Goal: Task Accomplishment & Management: Manage account settings

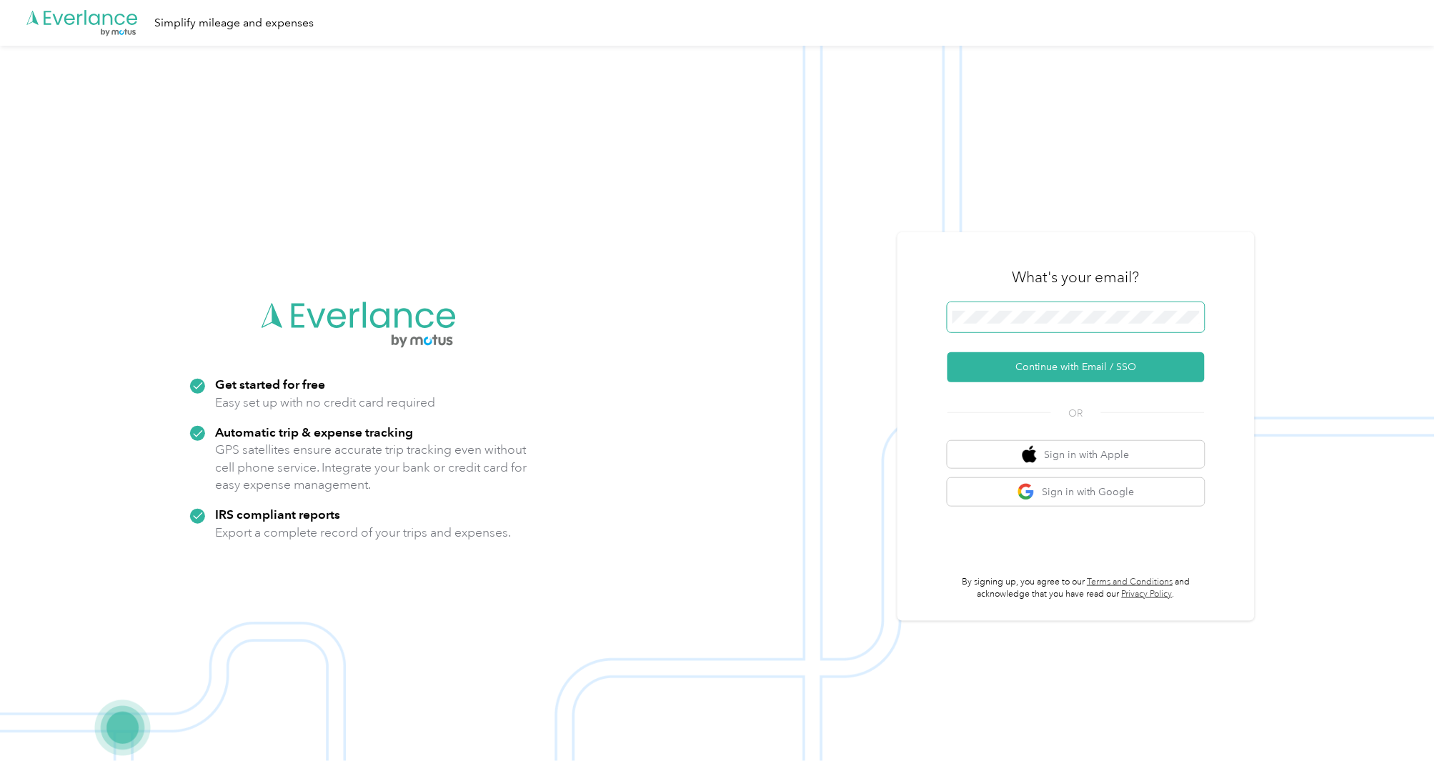
click at [947, 352] on button "Continue with Email / SSO" at bounding box center [1075, 367] width 257 height 30
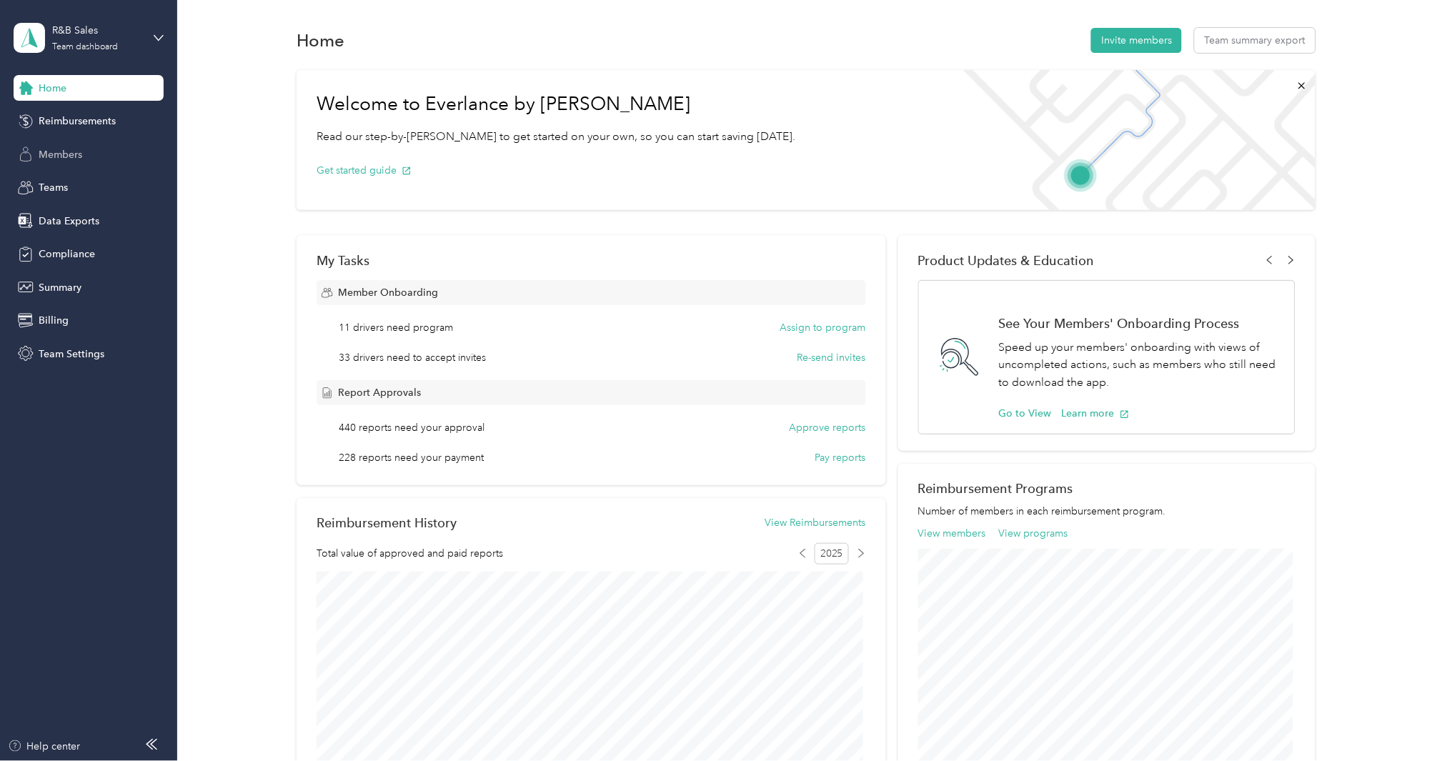
click at [76, 151] on span "Members" at bounding box center [61, 154] width 44 height 15
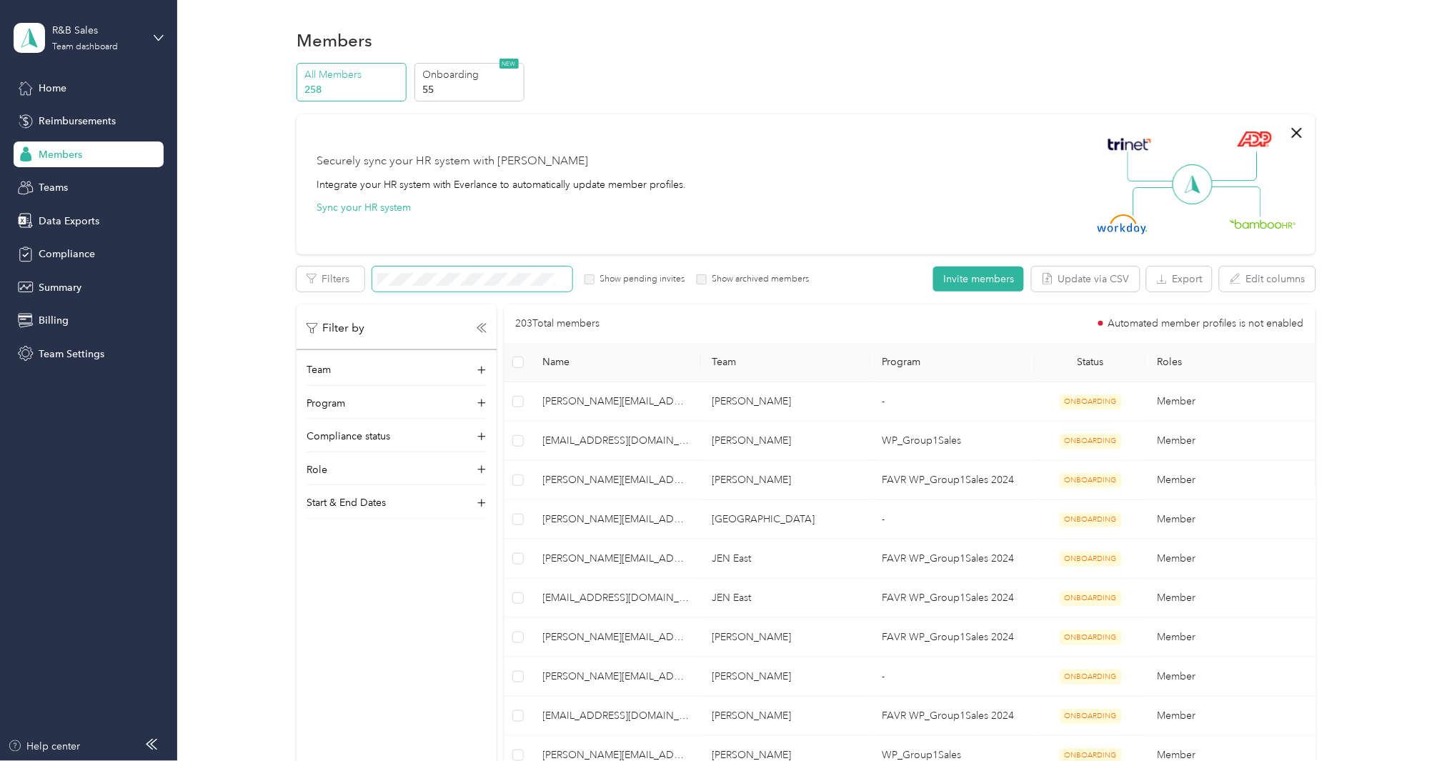
click at [431, 284] on span at bounding box center [472, 279] width 200 height 25
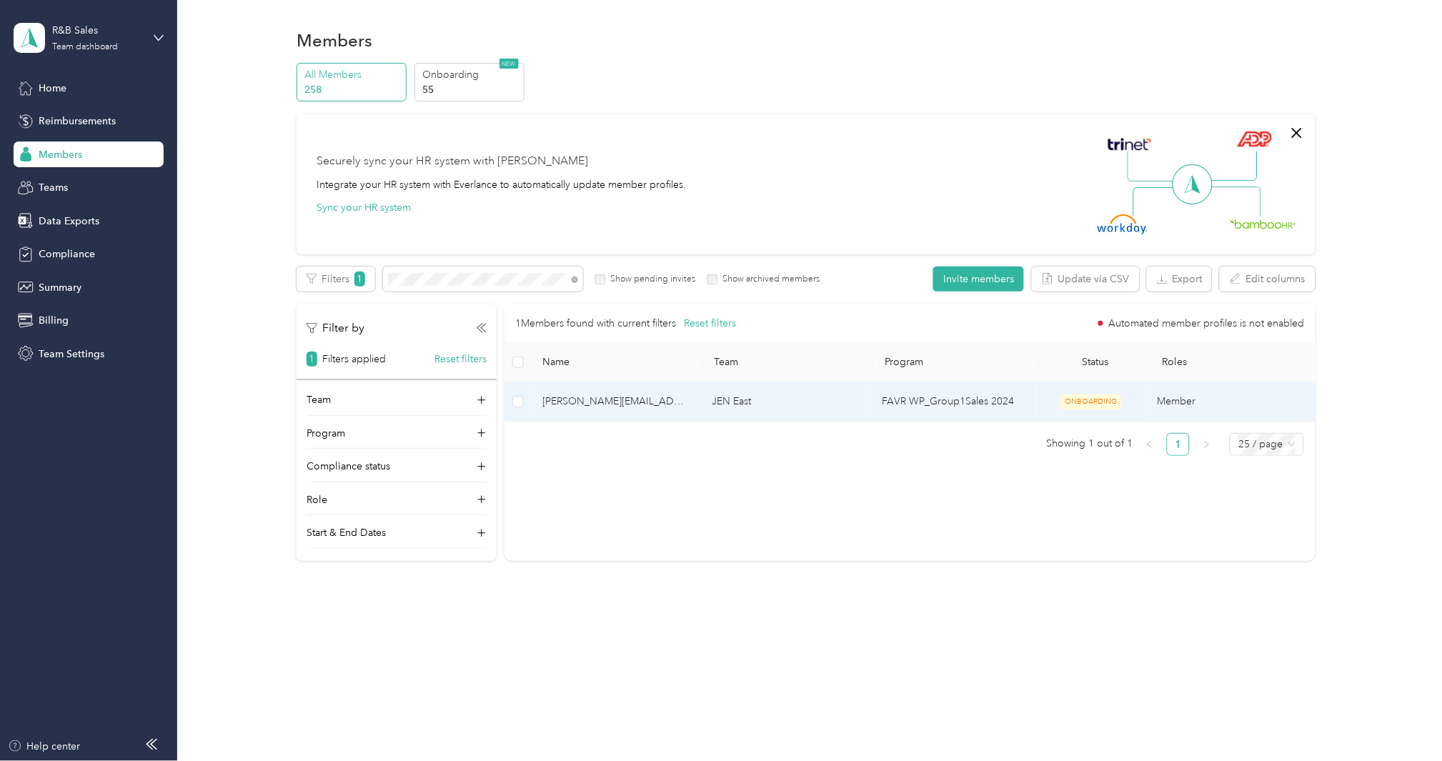
click at [612, 411] on td "[PERSON_NAME][EMAIL_ADDRESS][DOMAIN_NAME]" at bounding box center [616, 401] width 169 height 39
click at [612, 398] on span "[PERSON_NAME][EMAIL_ADDRESS][DOMAIN_NAME]" at bounding box center [616, 402] width 146 height 16
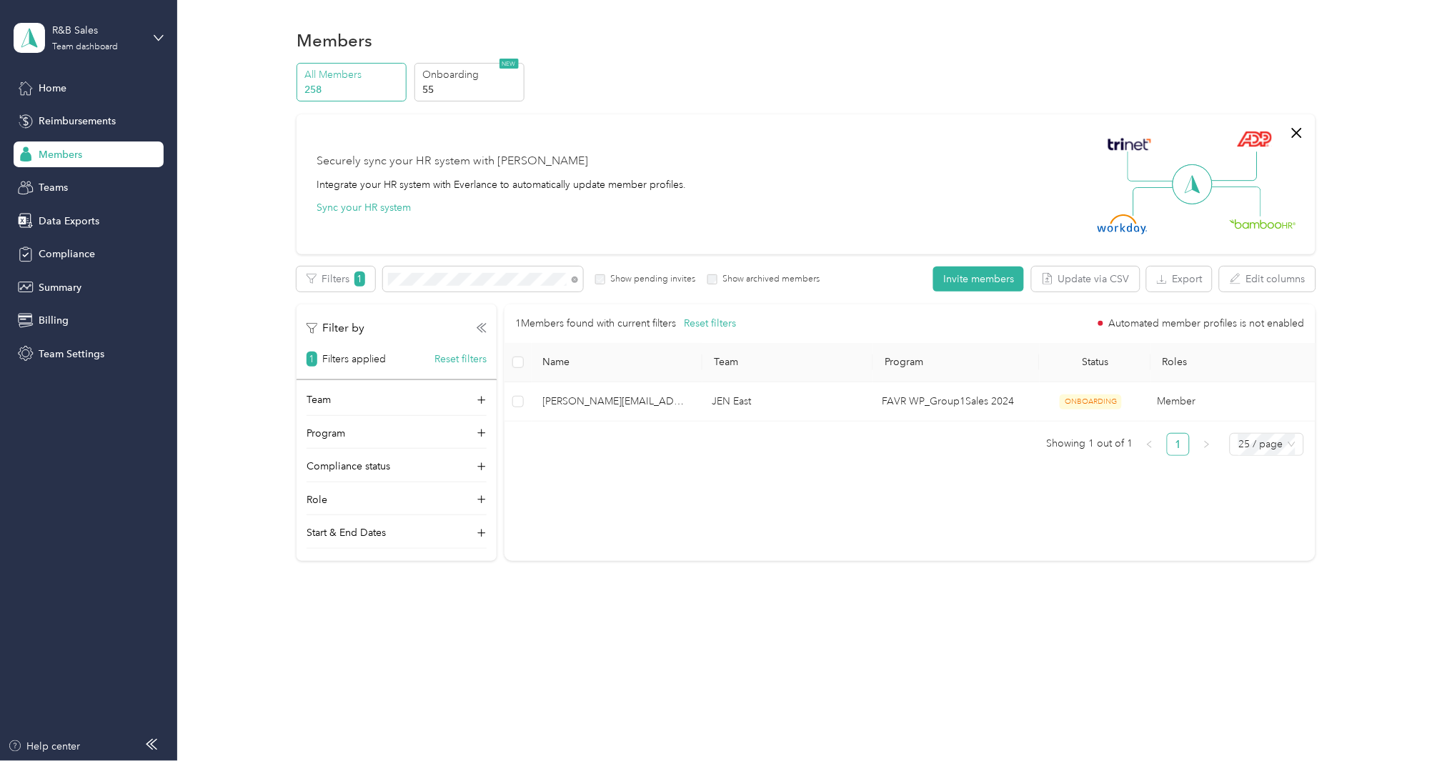
click at [436, 262] on div "All Members 258 Onboarding 55 NEW Securely sync your HR system with Everlance I…" at bounding box center [806, 318] width 1019 height 511
click at [437, 272] on span at bounding box center [483, 279] width 200 height 25
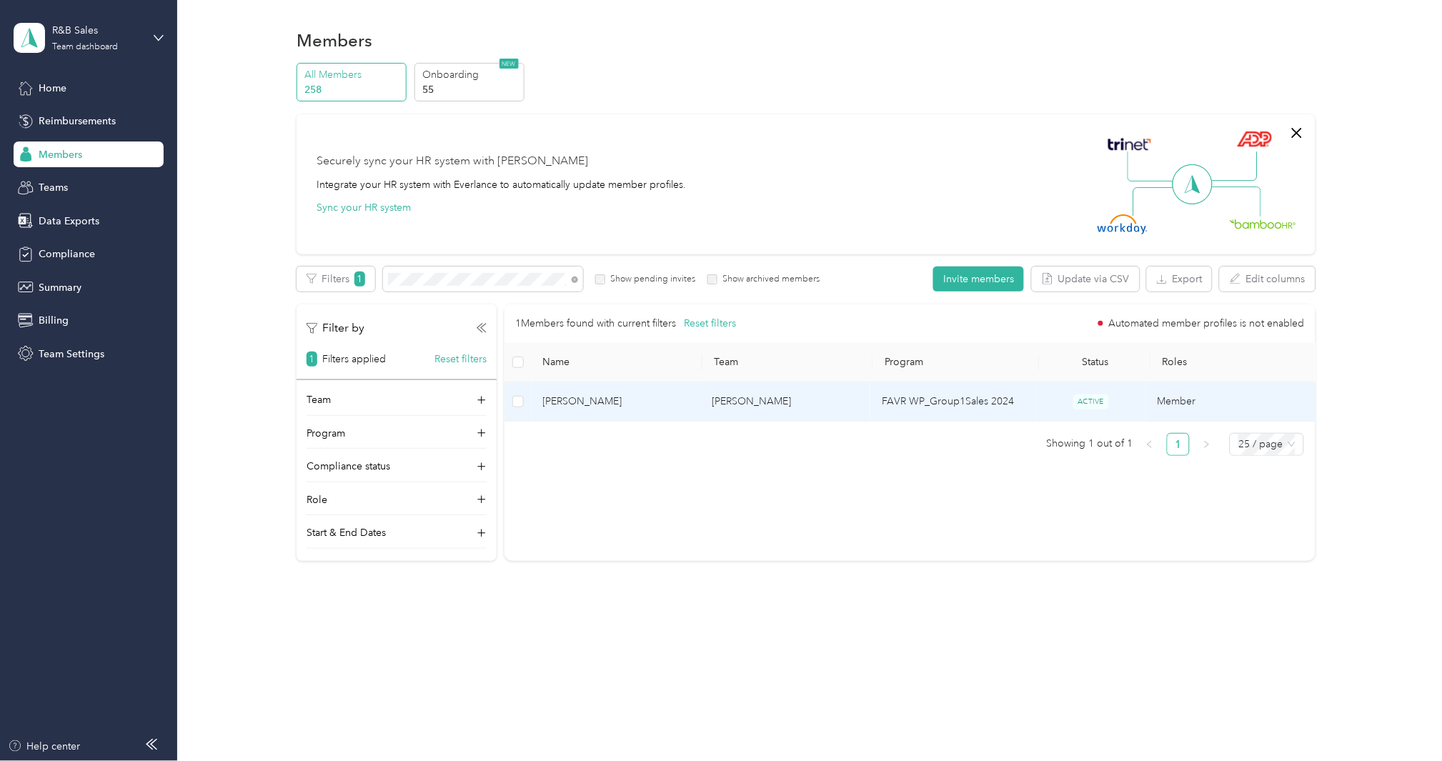
click at [586, 412] on td "[PERSON_NAME]" at bounding box center [616, 401] width 169 height 39
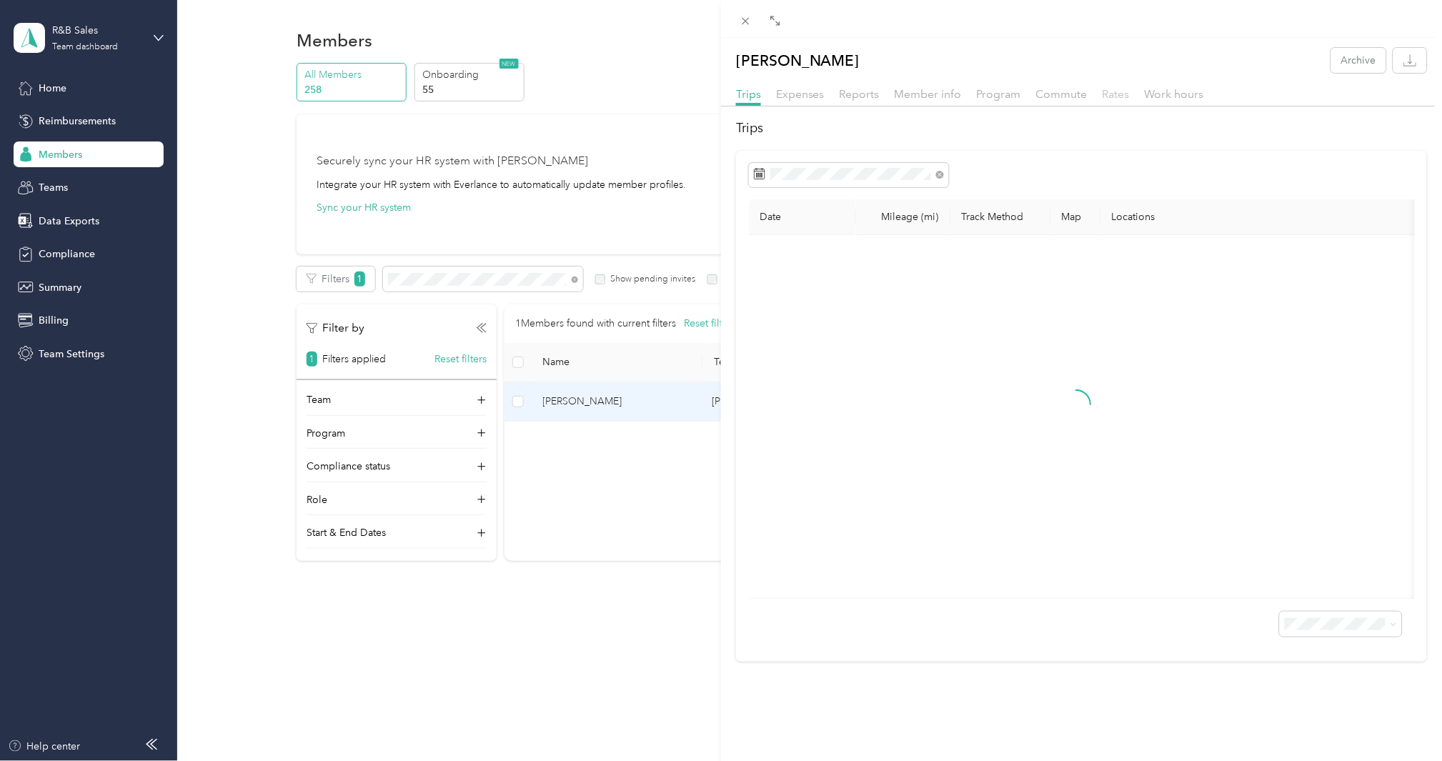
click at [1102, 99] on span "Rates" at bounding box center [1115, 94] width 27 height 14
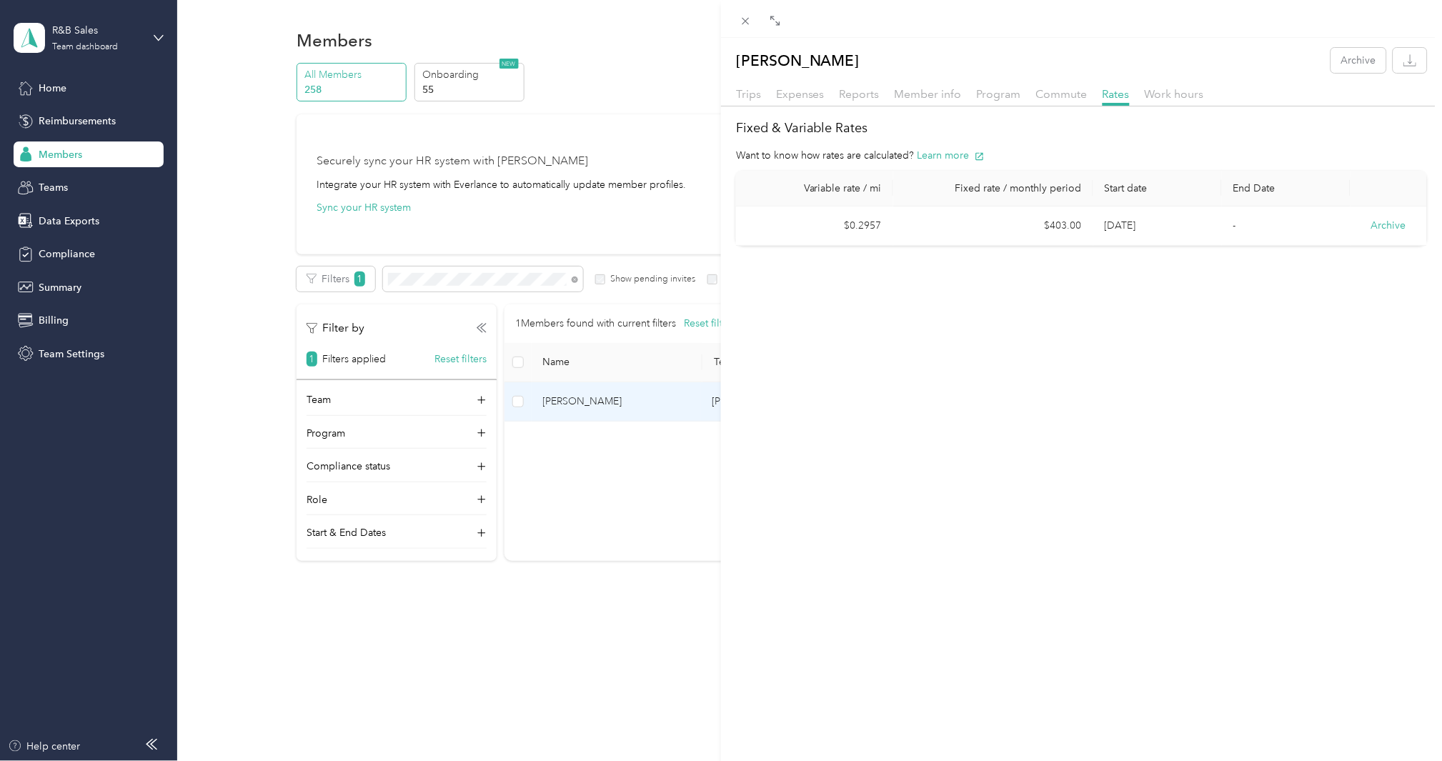
click at [426, 273] on div "[PERSON_NAME] Archive Trips Expenses Reports Member info Program Commute Rates …" at bounding box center [721, 380] width 1442 height 761
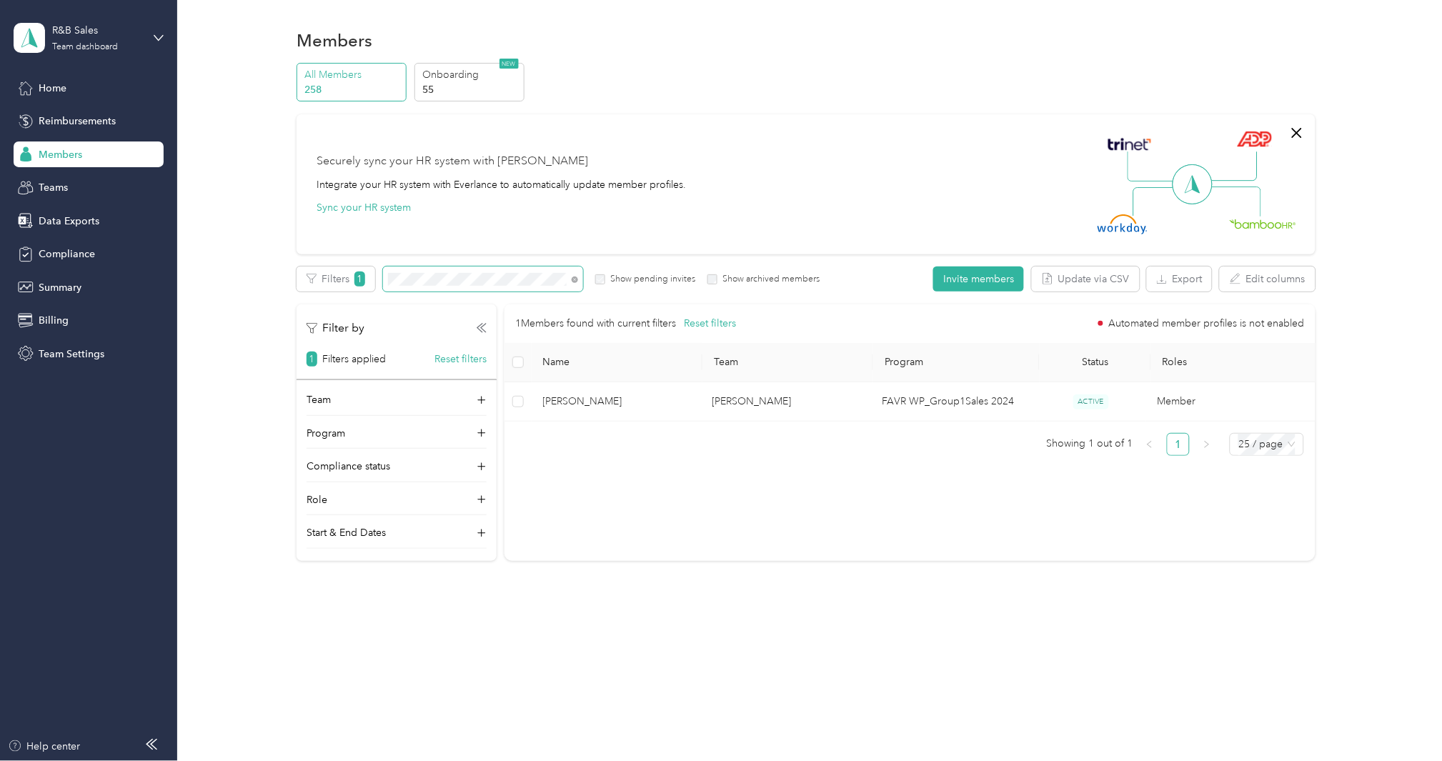
drag, startPoint x: 427, startPoint y: 279, endPoint x: 386, endPoint y: 281, distance: 40.8
click at [386, 281] on span at bounding box center [483, 279] width 200 height 25
